Goal: Task Accomplishment & Management: Complete application form

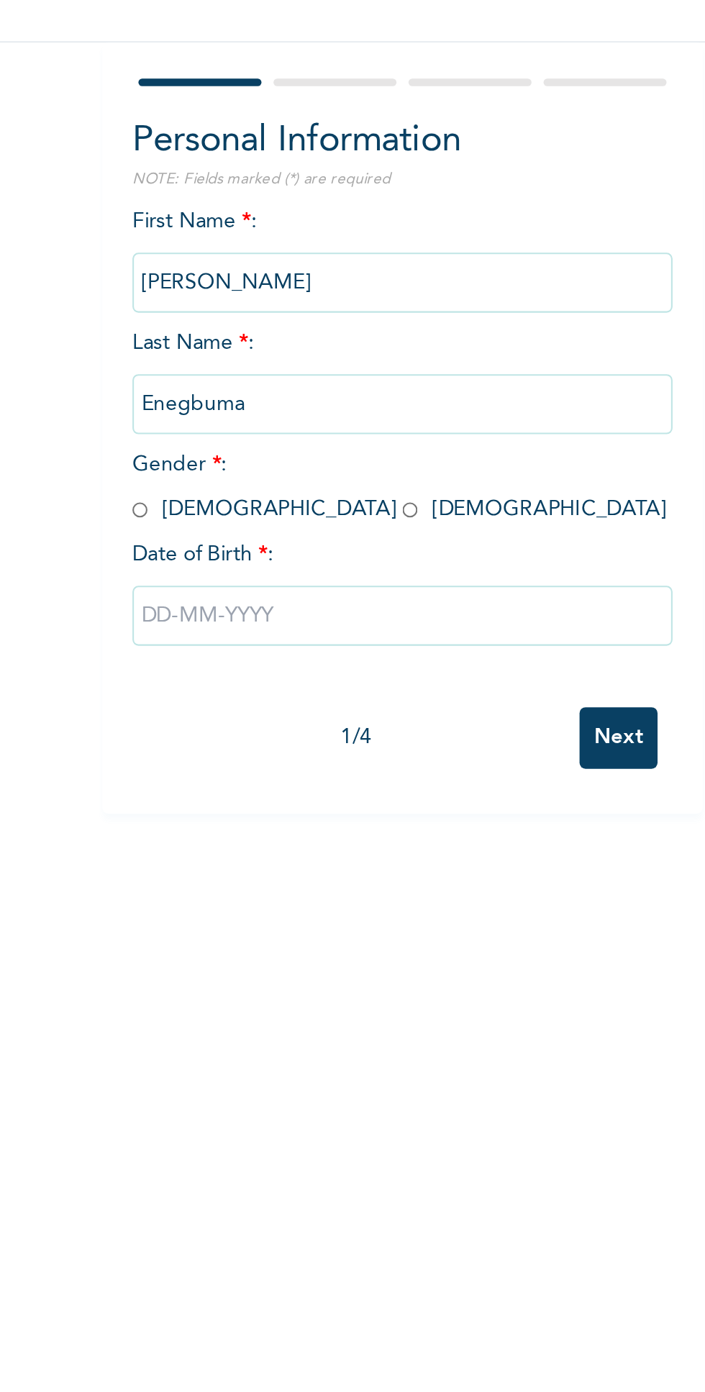
click at [249, 209] on div "First Name * : [PERSON_NAME] Last Name * : Enegbuma Gender * : [DEMOGRAPHIC_DAT…" at bounding box center [276, 320] width 259 height 233
click at [150, 351] on input "radio" at bounding box center [150, 349] width 7 height 14
radio input "true"
click at [306, 398] on input "text" at bounding box center [276, 399] width 259 height 29
select select "7"
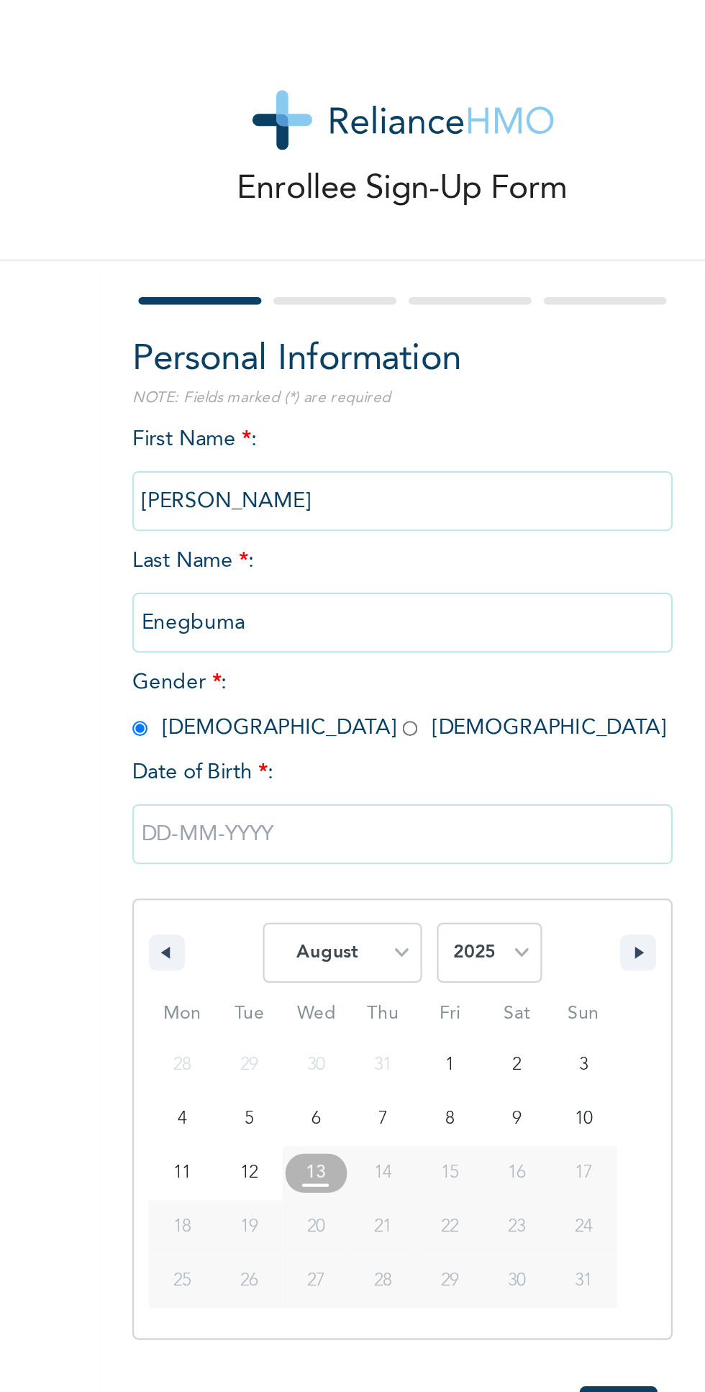
click at [322, 445] on select "2025 2024 2023 2022 2021 2020 2019 2018 2017 2016 2015 2014 2013 2012 2011 2010…" at bounding box center [318, 456] width 50 height 29
select select "1987"
click at [276, 457] on select "January February March April May June July August September October November De…" at bounding box center [247, 456] width 76 height 29
select select "10"
type input "[DATE]"
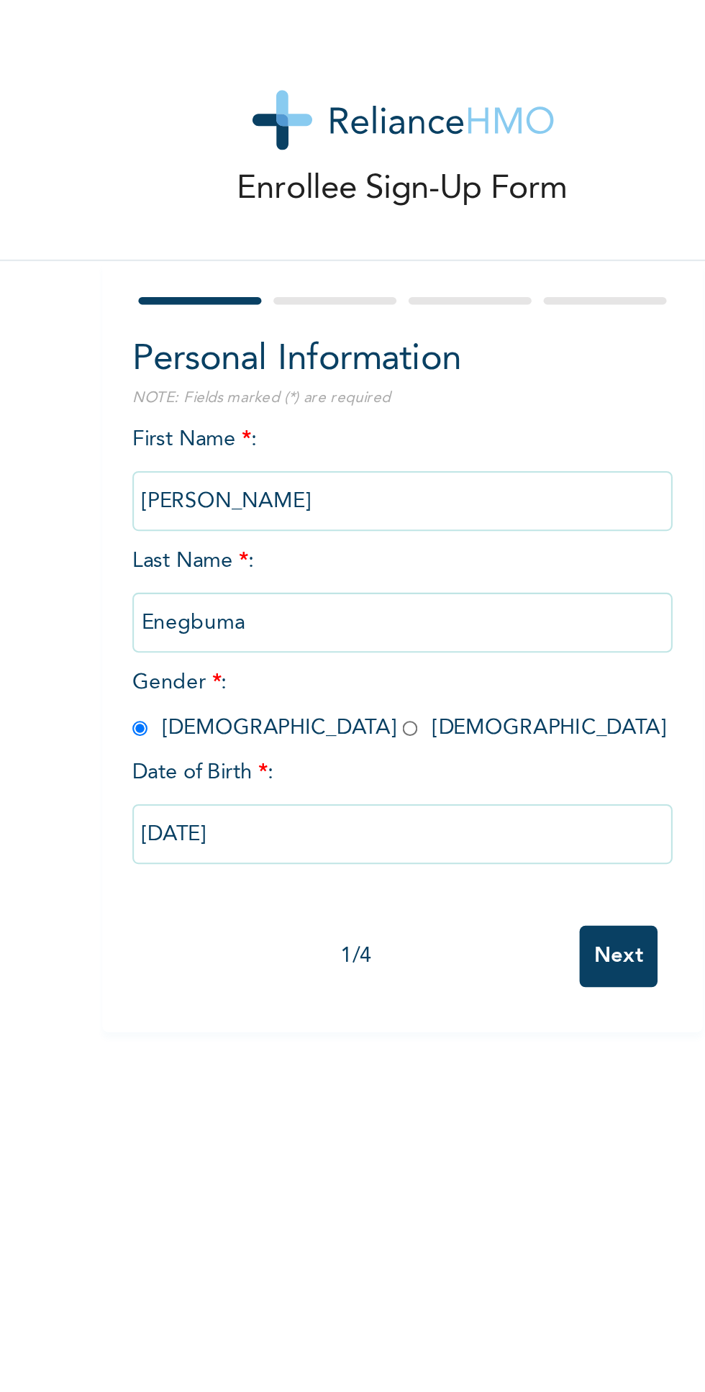
click at [387, 451] on input "Next" at bounding box center [379, 458] width 37 height 29
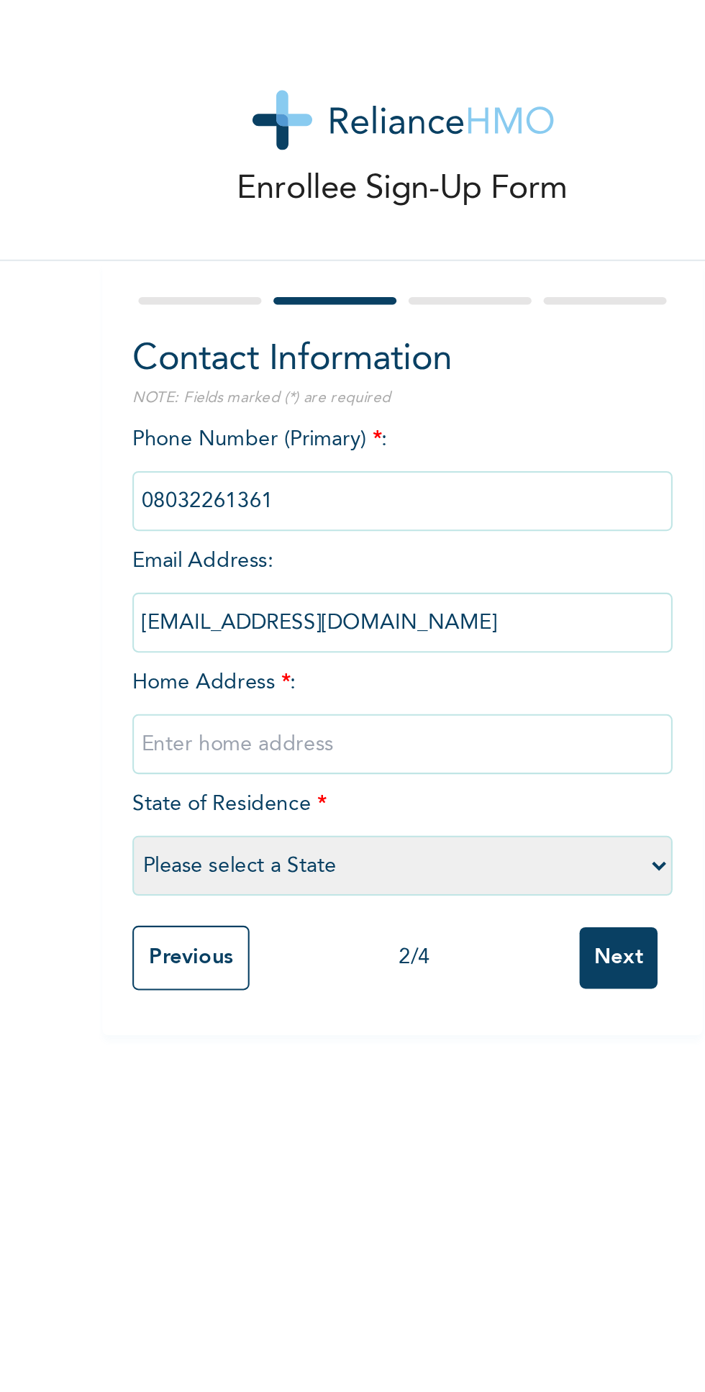
click at [310, 324] on div "Phone Number (Primary) * : Email Address : [EMAIL_ADDRESS][DOMAIN_NAME] Home Ad…" at bounding box center [276, 320] width 259 height 233
click at [312, 353] on input "text" at bounding box center [276, 356] width 259 height 29
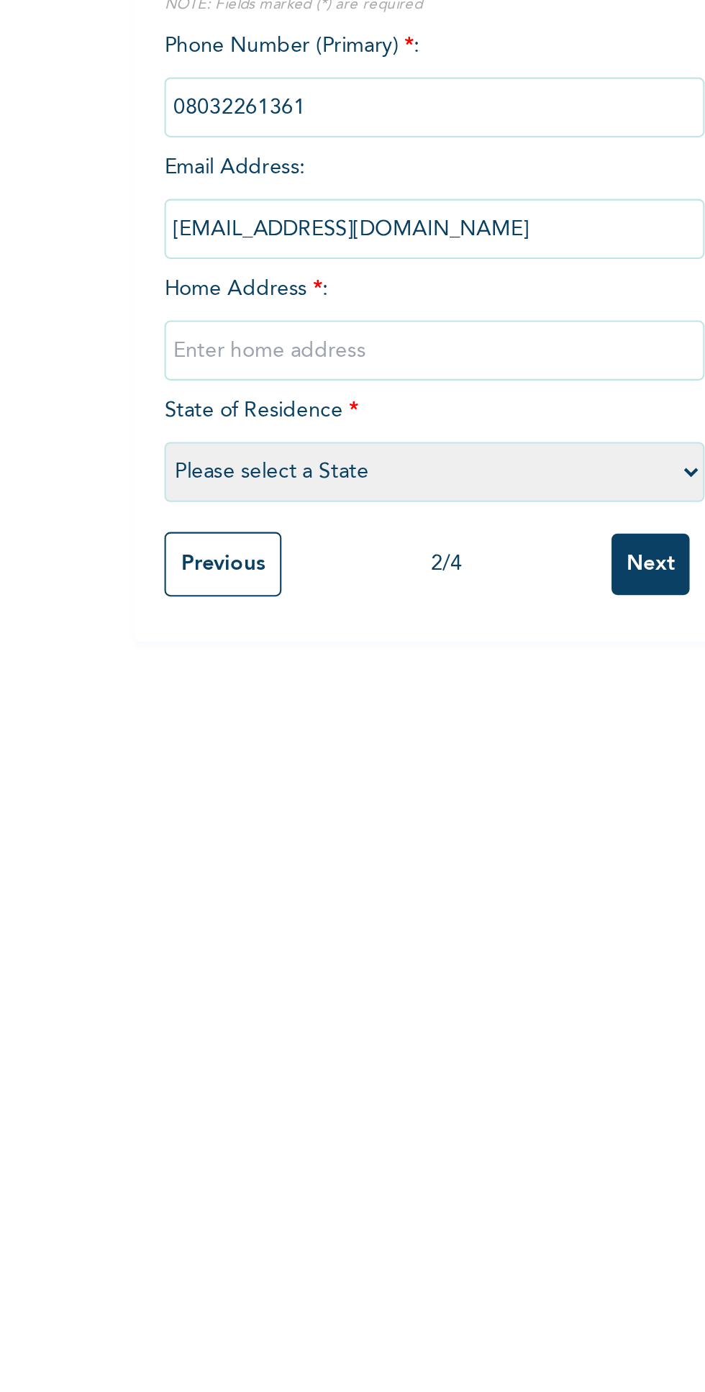
type input "[STREET_ADDRESS] ebute metta"
select select "25"
click at [375, 456] on input "Next" at bounding box center [379, 458] width 37 height 29
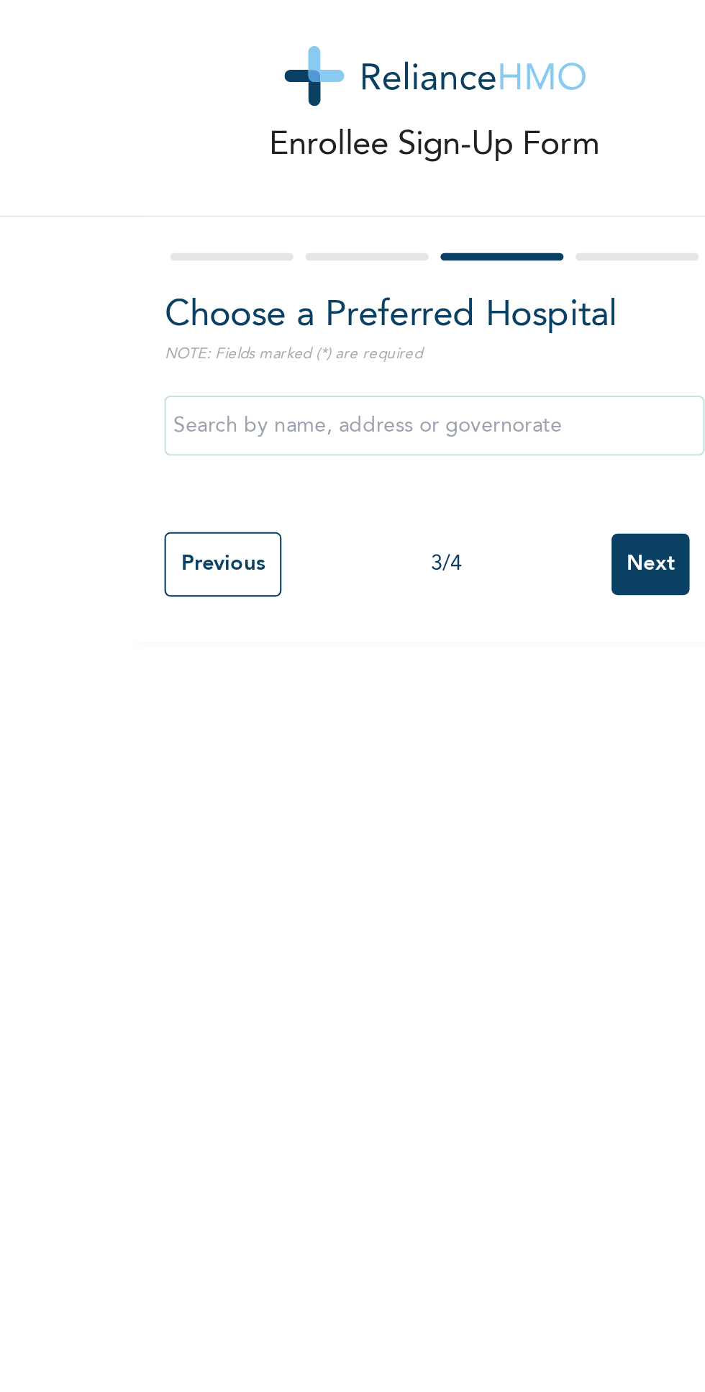
click at [176, 221] on input "text" at bounding box center [276, 225] width 259 height 29
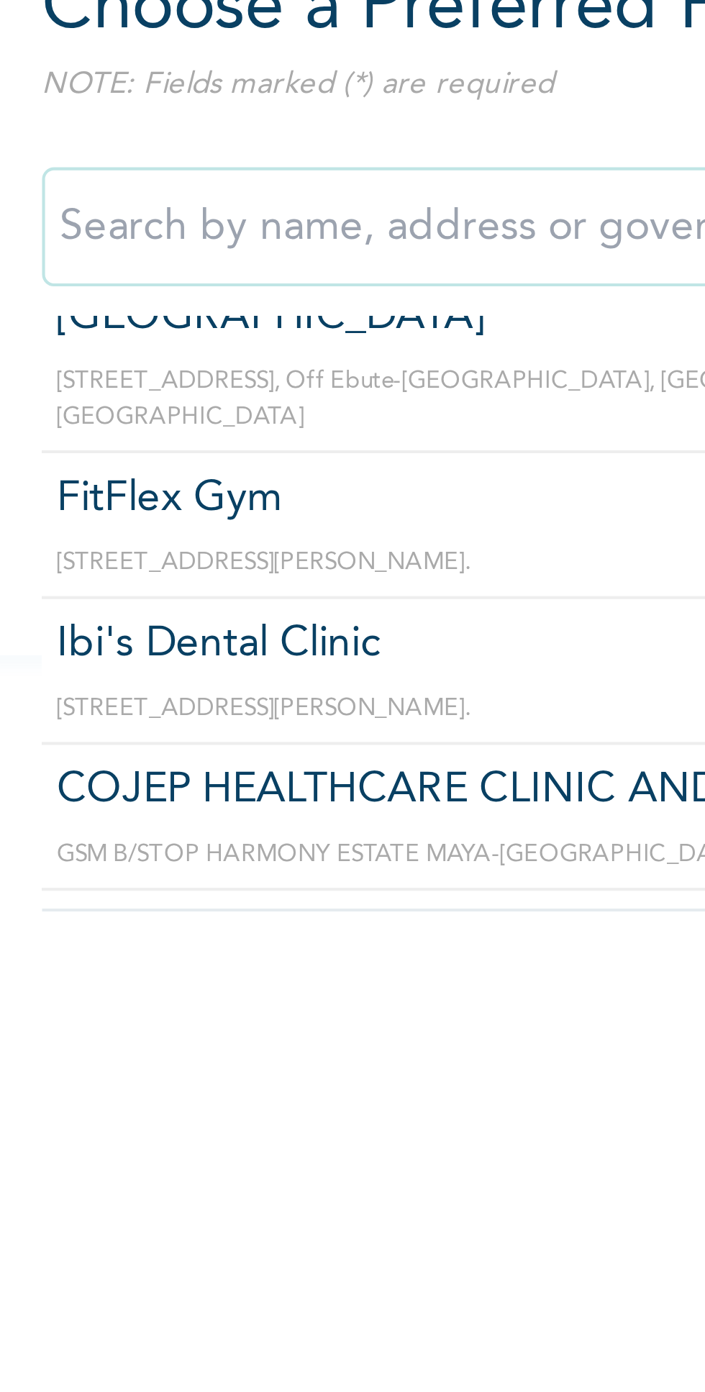
scroll to position [19197, 0]
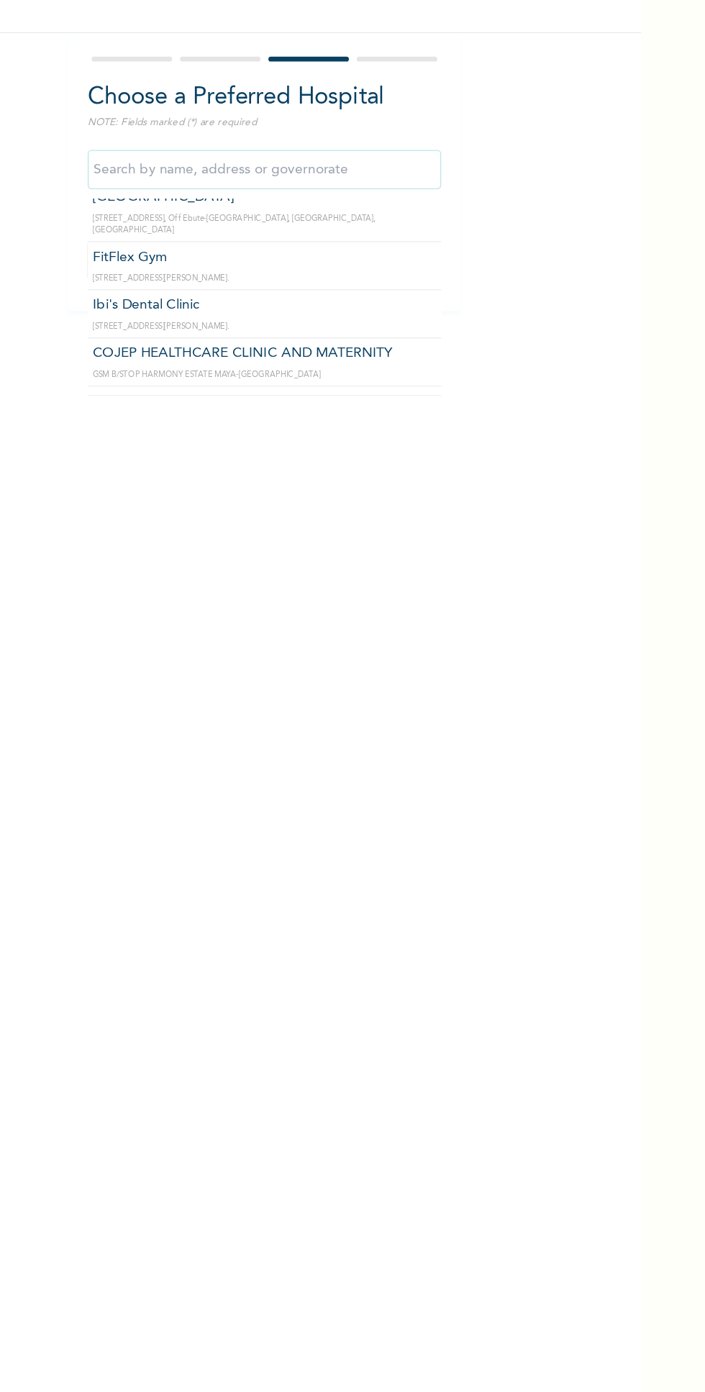
type input "TEST PROVIDER"
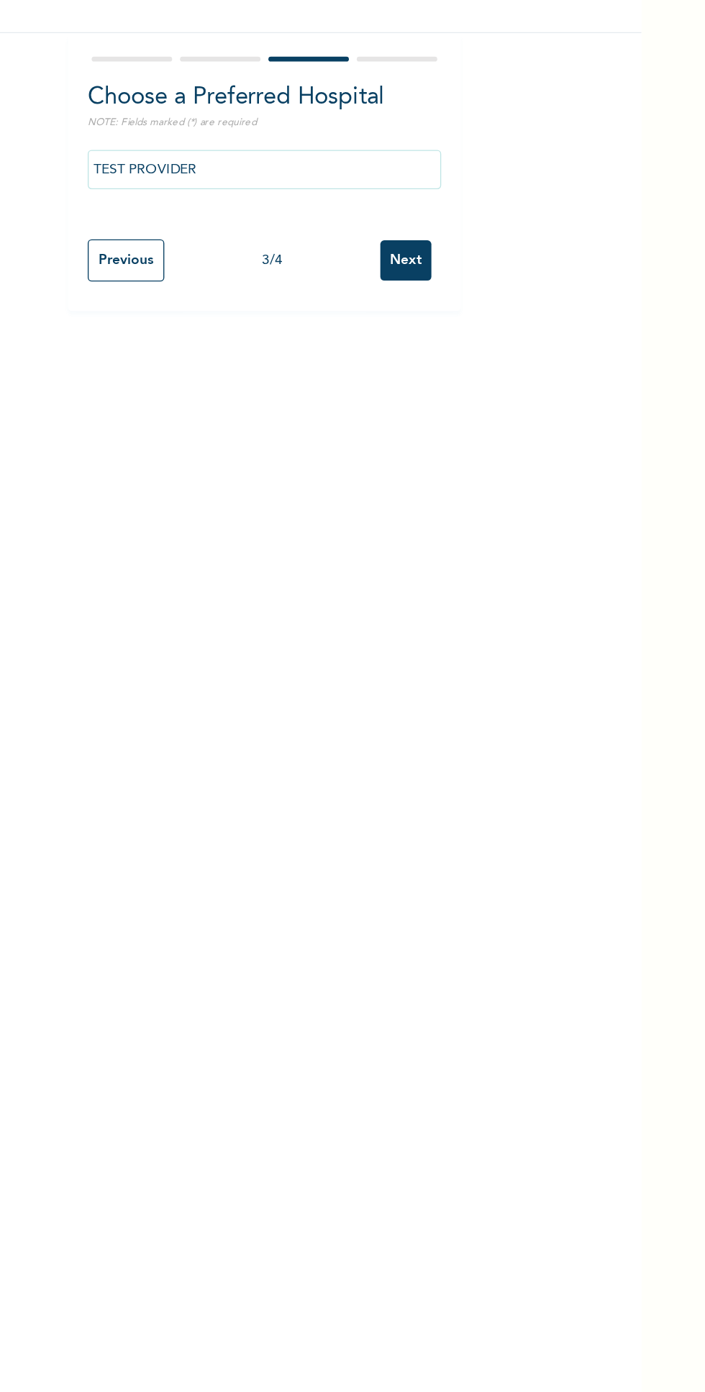
click at [393, 284] on input "Next" at bounding box center [379, 291] width 37 height 29
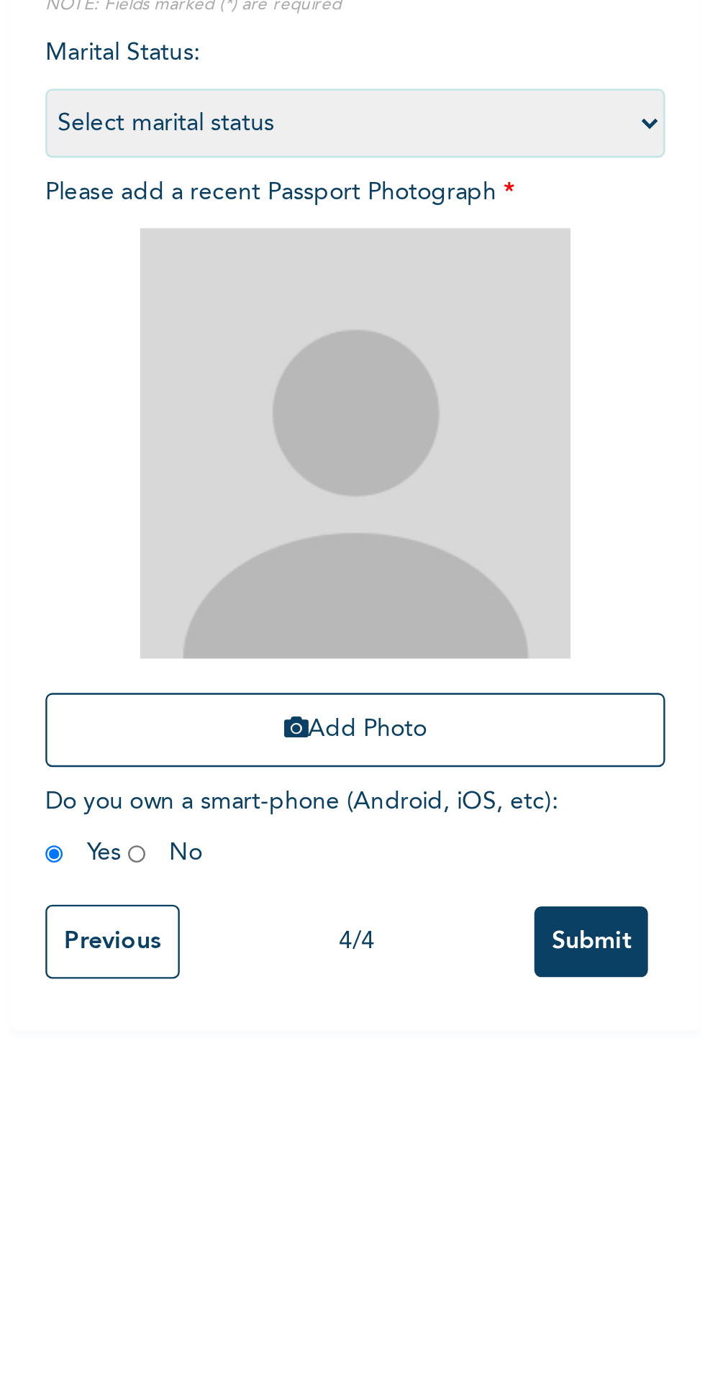
click at [168, 581] on input "Previous" at bounding box center [175, 582] width 56 height 31
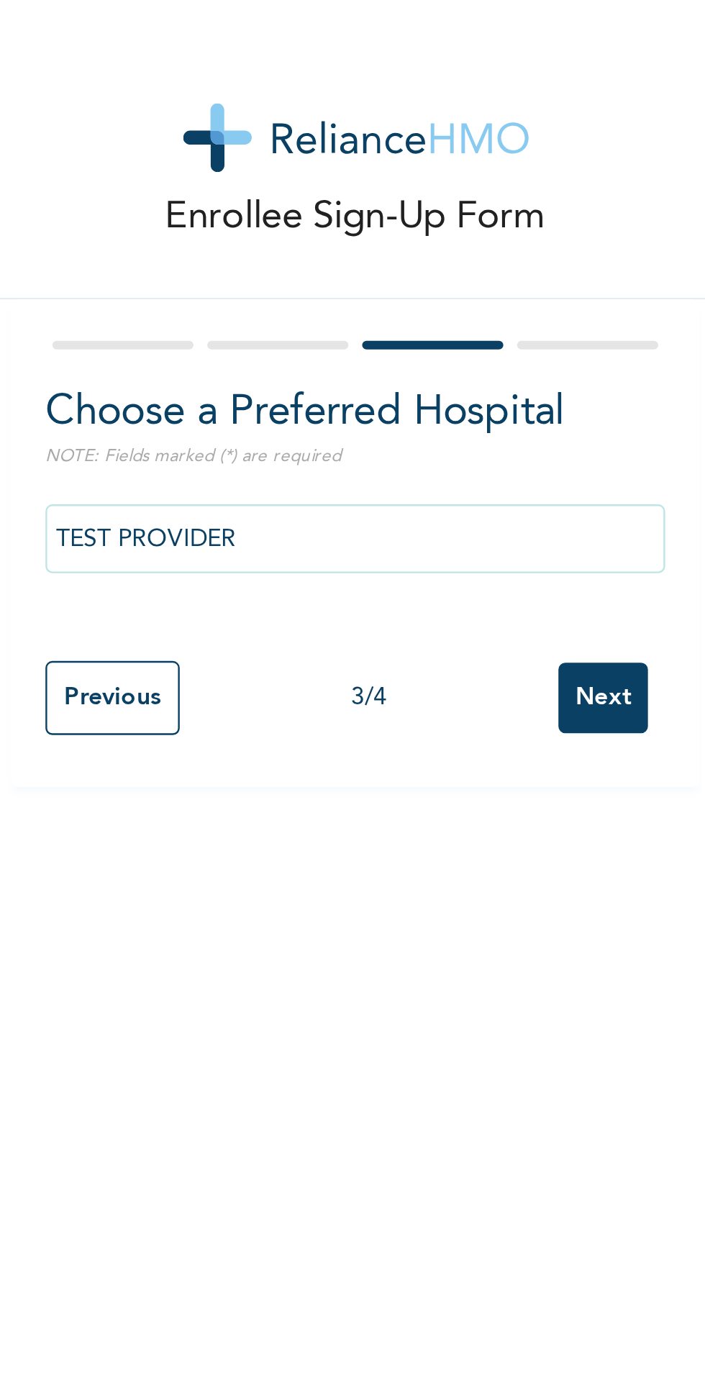
click at [297, 224] on input "TEST PROVIDER" at bounding box center [276, 225] width 259 height 29
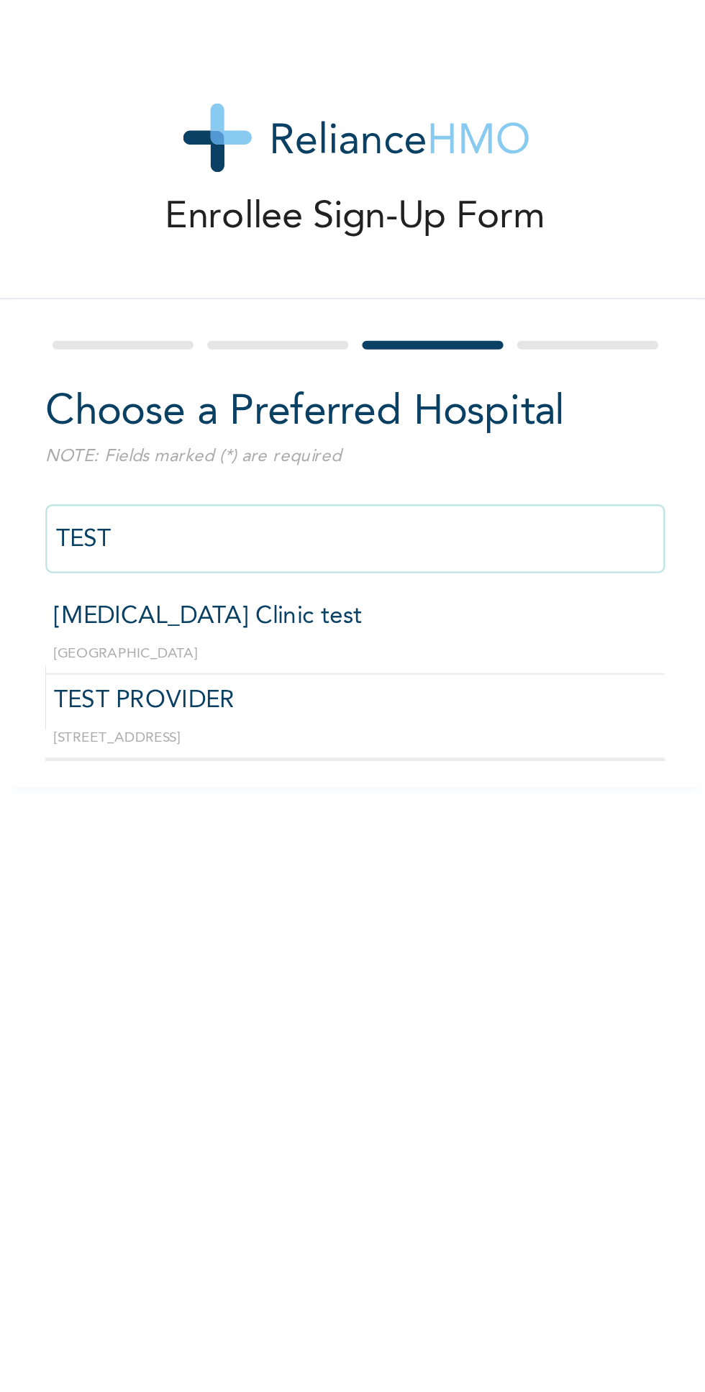
scroll to position [0, 0]
type input "T"
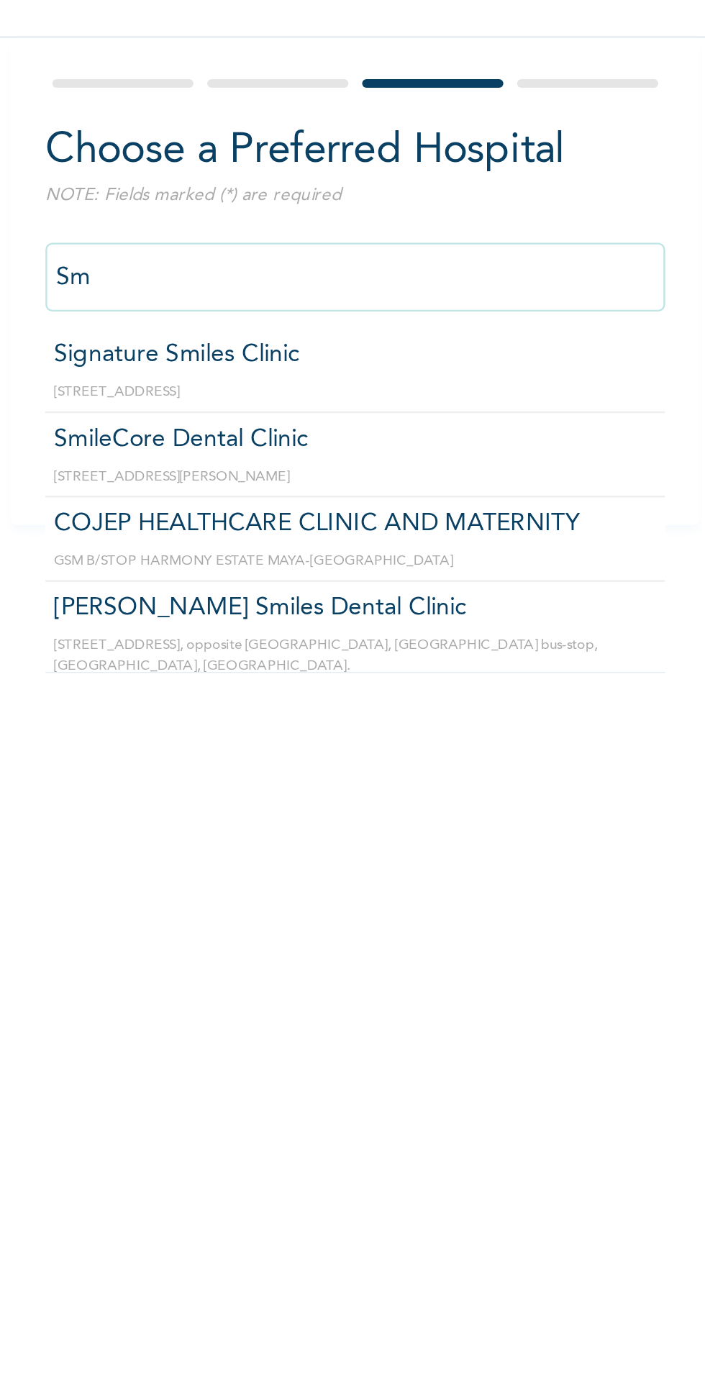
type input "S"
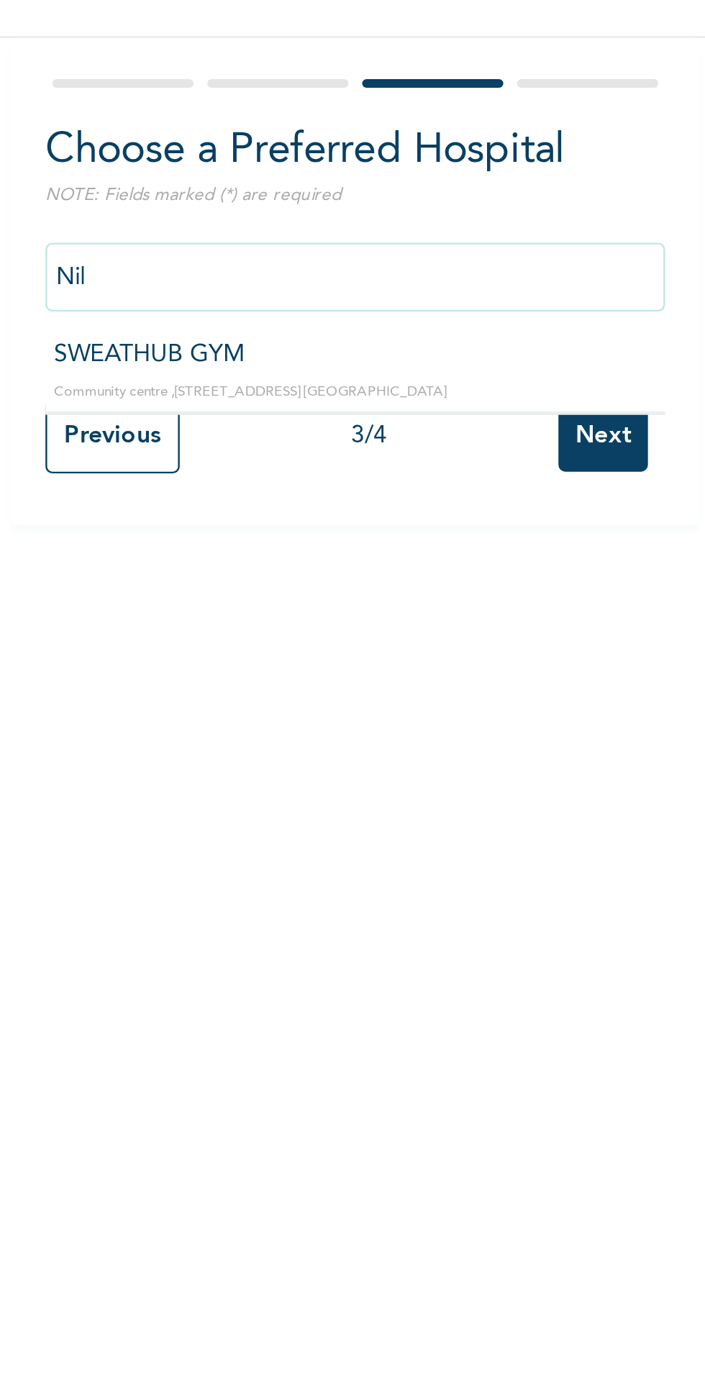
type input "[PERSON_NAME]"
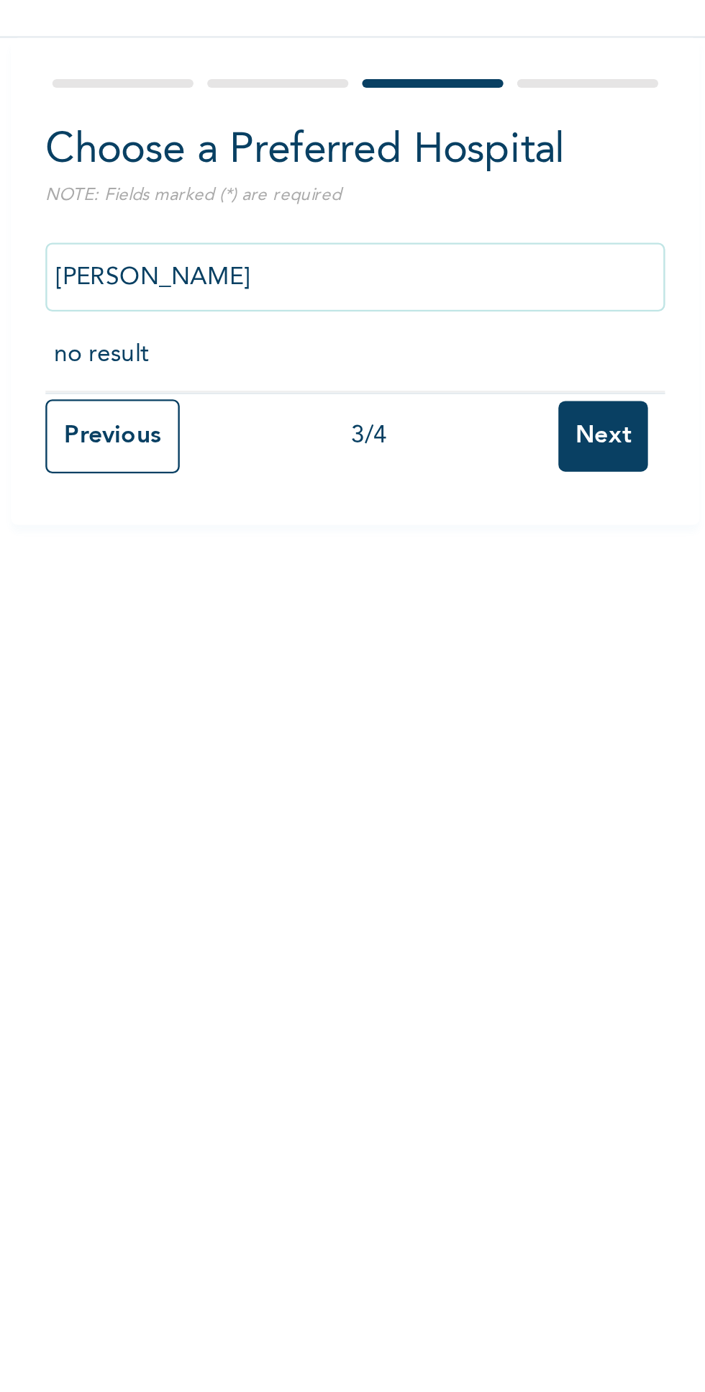
click at [381, 286] on input "Next" at bounding box center [379, 291] width 37 height 29
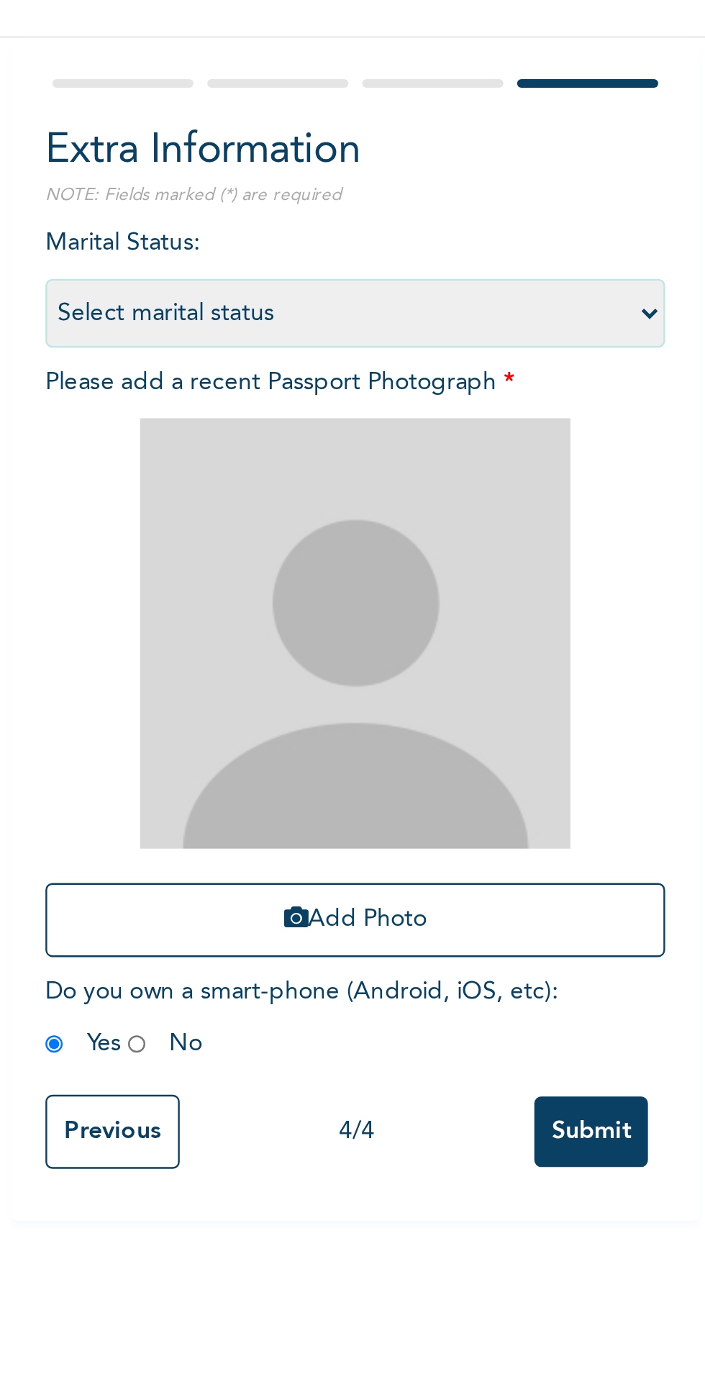
click at [254, 491] on icon "button" at bounding box center [252, 493] width 10 height 10
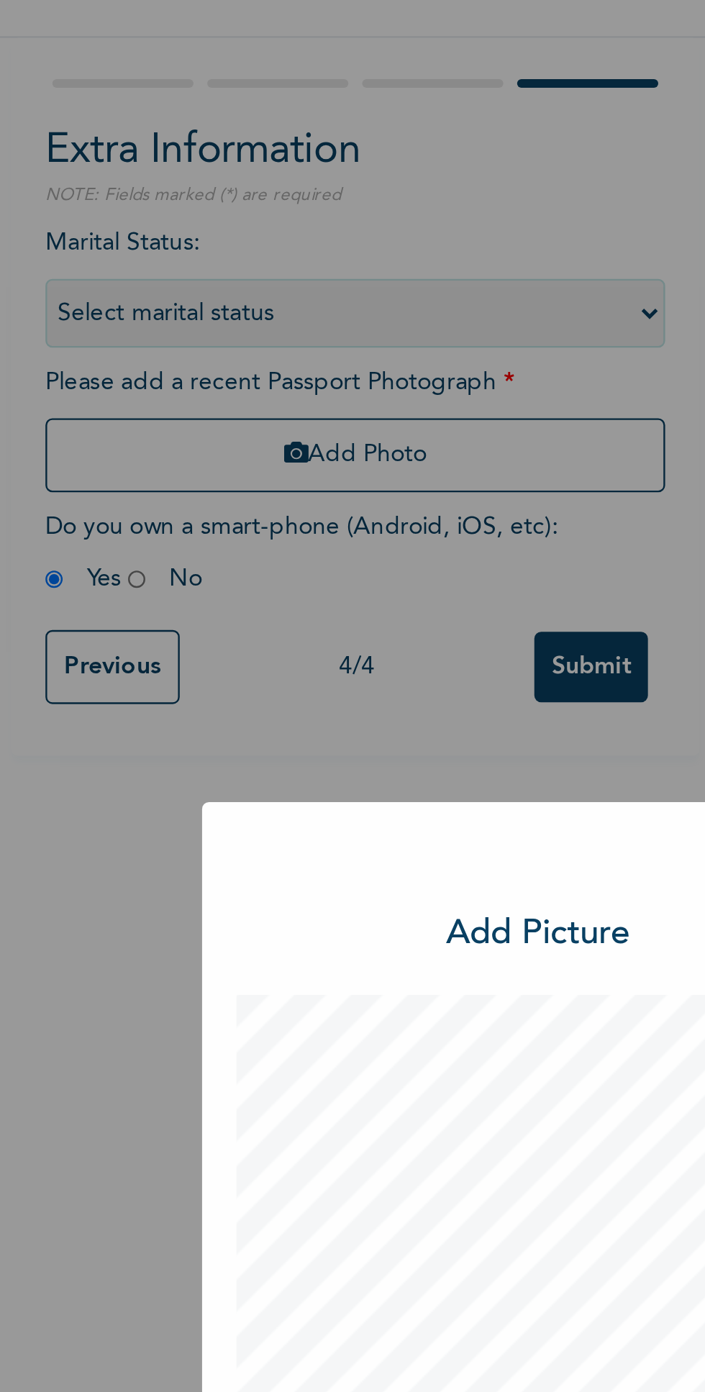
click at [301, 262] on div "× Add Picture Zoom : Rotate Left Rotate Right DONE" at bounding box center [352, 696] width 705 height 1392
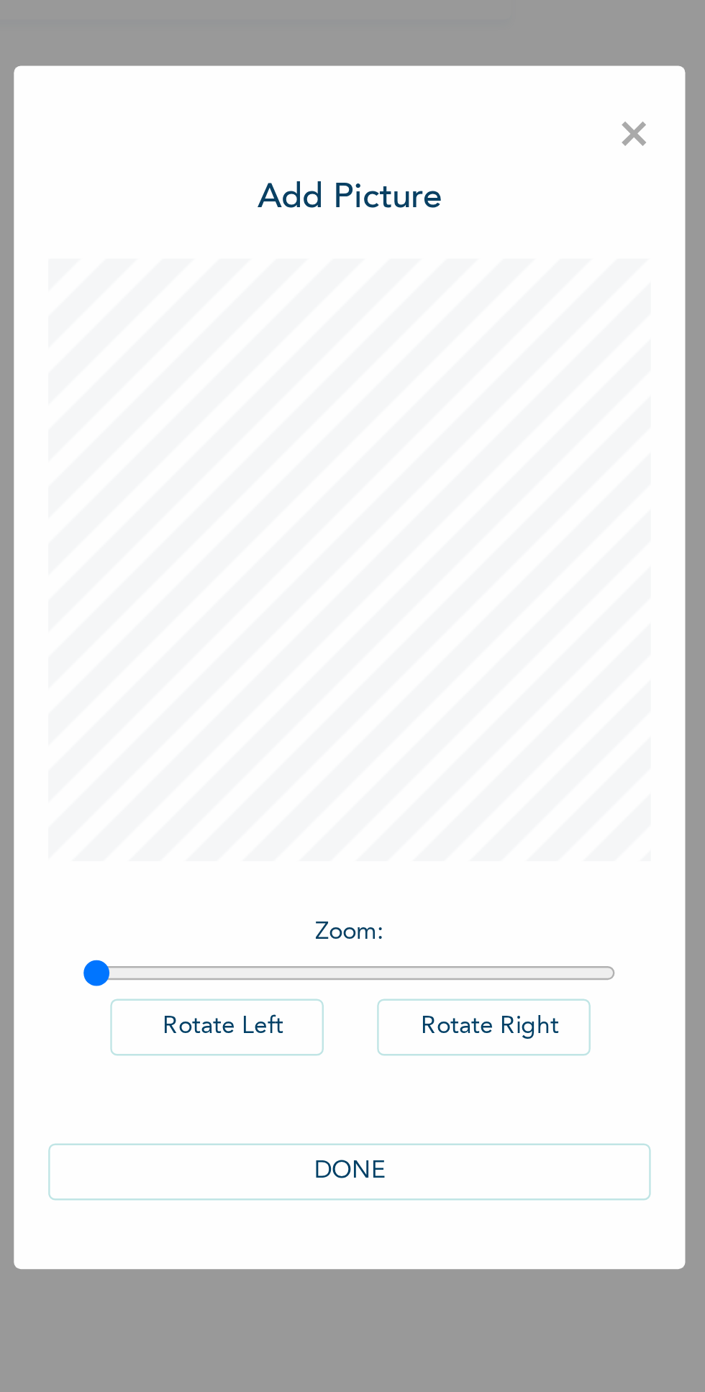
click at [365, 918] on button "DONE" at bounding box center [353, 907] width 252 height 24
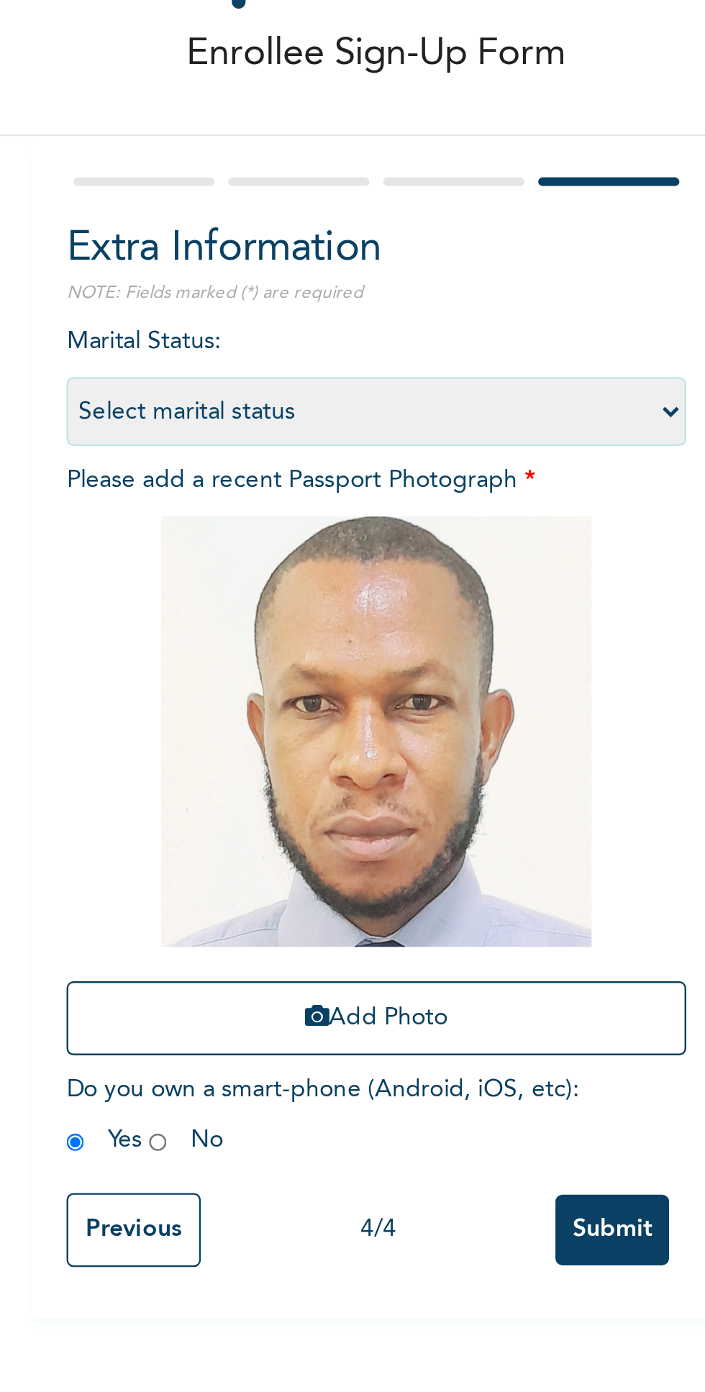
click at [383, 237] on select "Select marital status [DEMOGRAPHIC_DATA] Married [DEMOGRAPHIC_DATA] Widow/[DEMO…" at bounding box center [276, 240] width 259 height 29
select select "2"
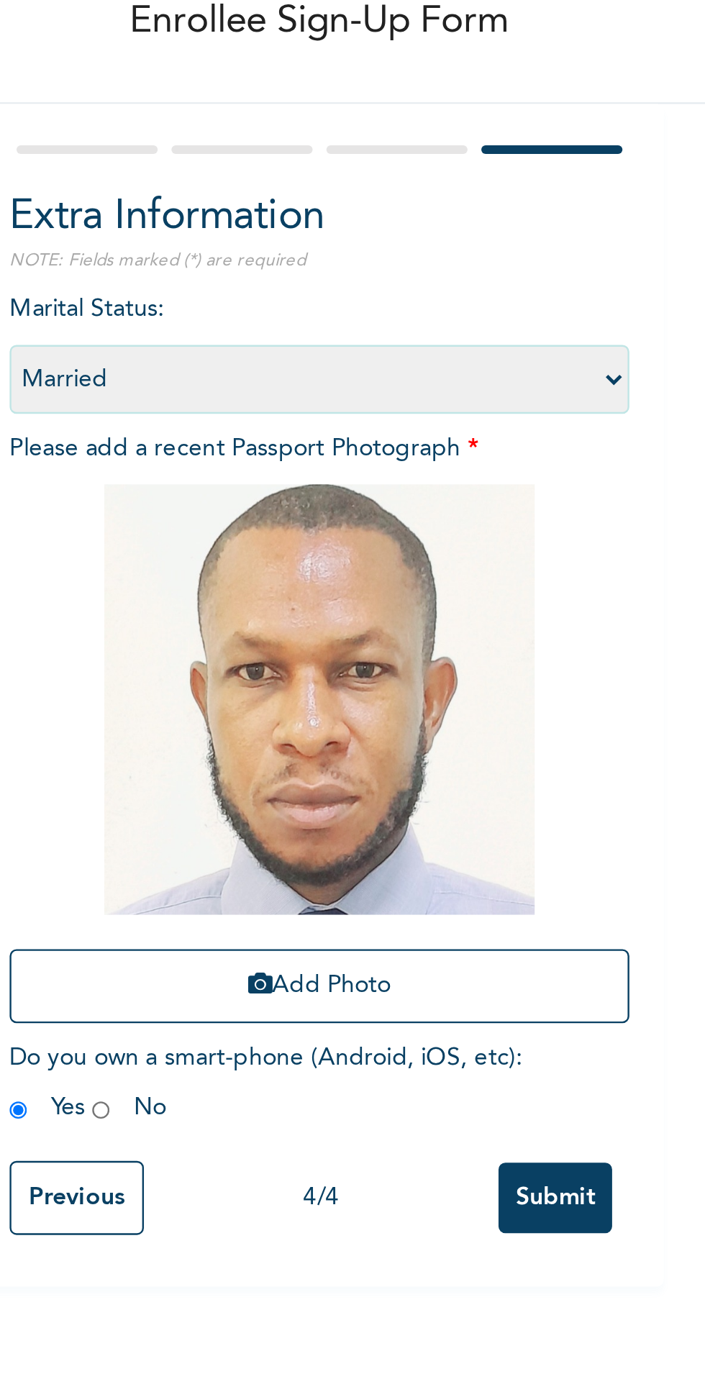
click at [381, 581] on input "Submit" at bounding box center [374, 581] width 47 height 29
